Goal: Navigation & Orientation: Find specific page/section

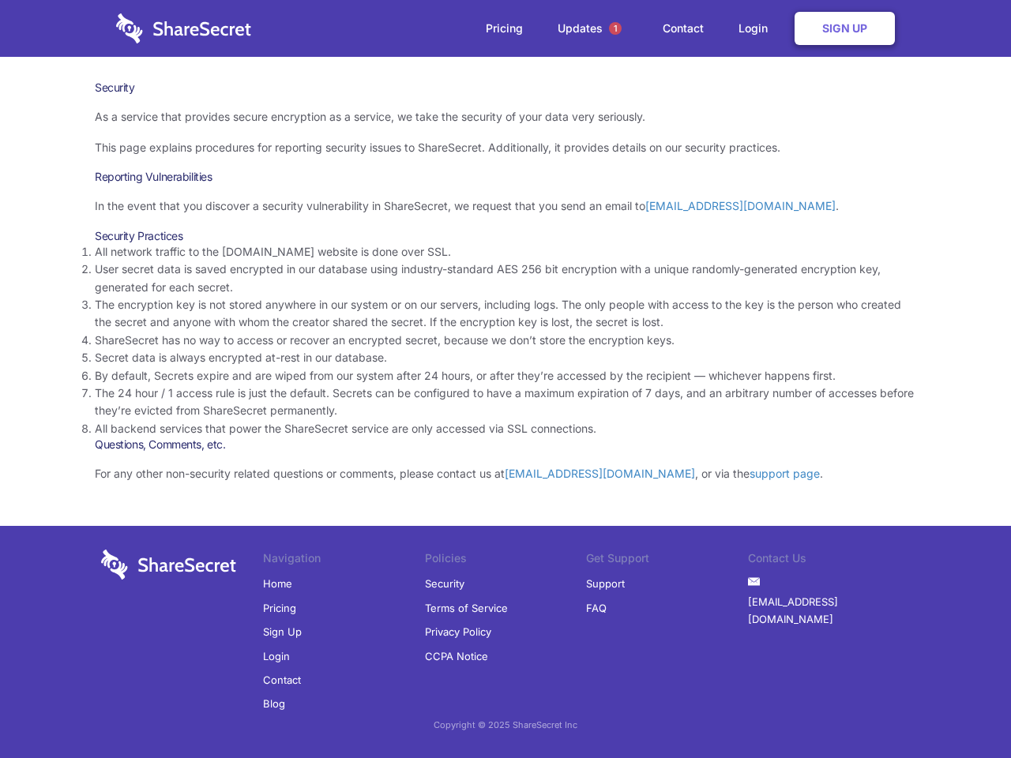
click at [505, 379] on li "By default, Secrets expire and are wiped from our system after 24 hours, or aft…" at bounding box center [505, 375] width 821 height 17
click at [615, 28] on span "1" at bounding box center [615, 28] width 13 height 13
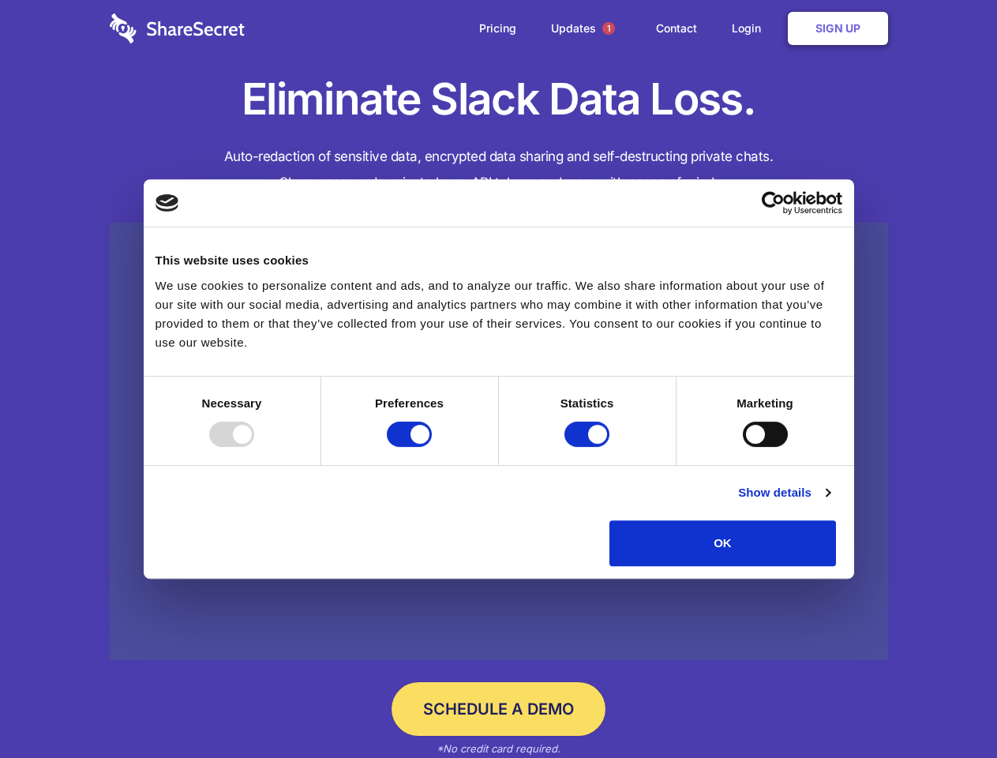
click at [254, 447] on div at bounding box center [231, 434] width 45 height 25
click at [432, 447] on input "Preferences" at bounding box center [409, 434] width 45 height 25
checkbox input "false"
click at [589, 447] on input "Statistics" at bounding box center [586, 434] width 45 height 25
checkbox input "false"
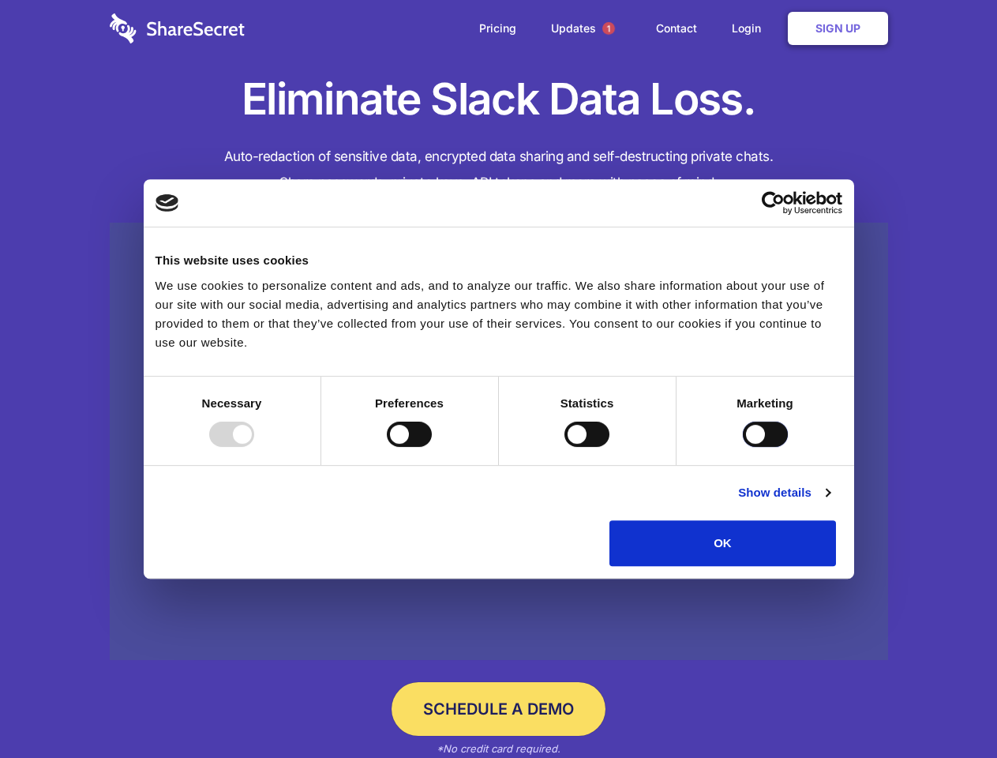
click at [743, 447] on input "Marketing" at bounding box center [765, 434] width 45 height 25
checkbox input "true"
click at [830, 502] on link "Show details" at bounding box center [784, 492] width 92 height 19
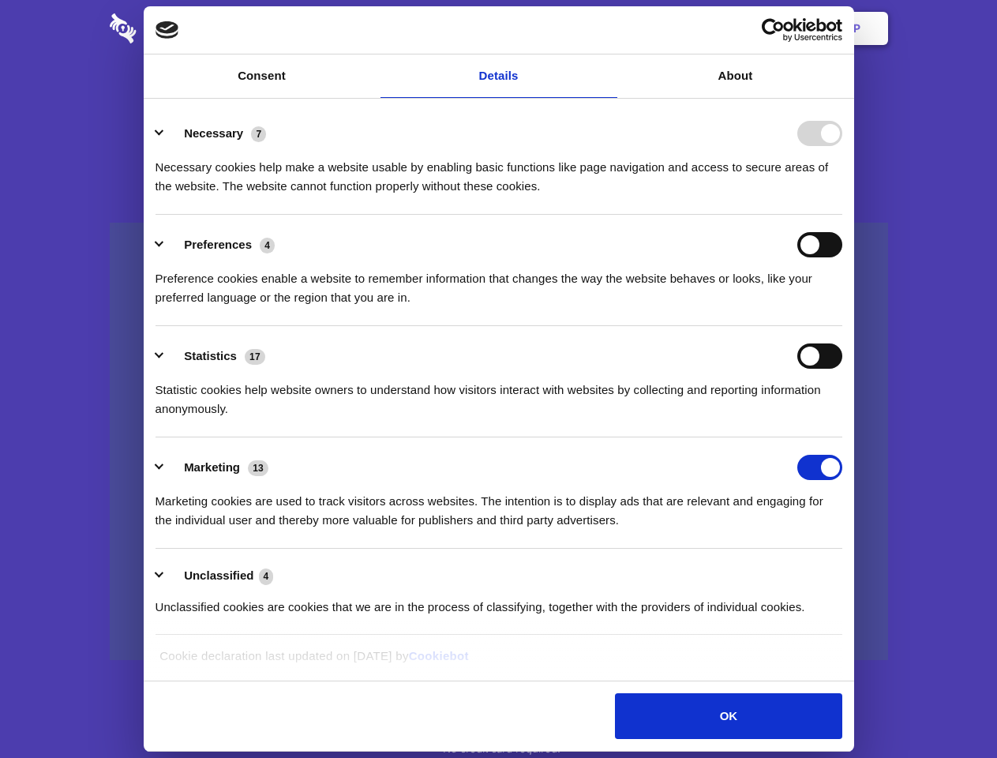
click at [842, 196] on div "Necessary cookies help make a website usable by enabling basic functions like p…" at bounding box center [499, 171] width 687 height 50
click at [608, 28] on span "1" at bounding box center [608, 28] width 13 height 13
